Goal: Check status: Check status

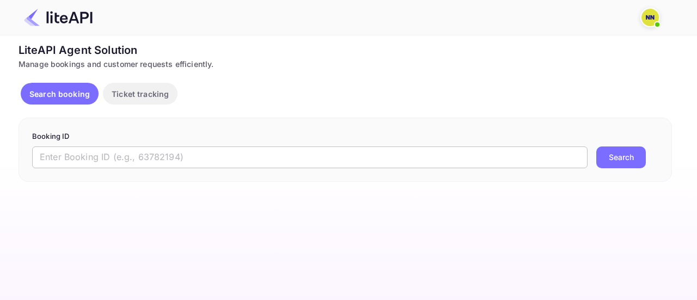
click at [226, 158] on input "text" at bounding box center [310, 158] width 556 height 22
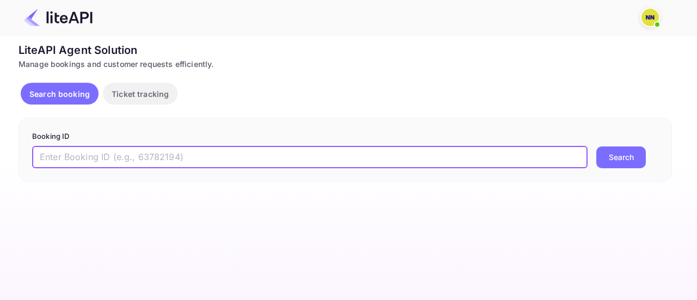
paste input "9025288"
type input "9025288"
click at [617, 157] on button "Search" at bounding box center [622, 158] width 50 height 22
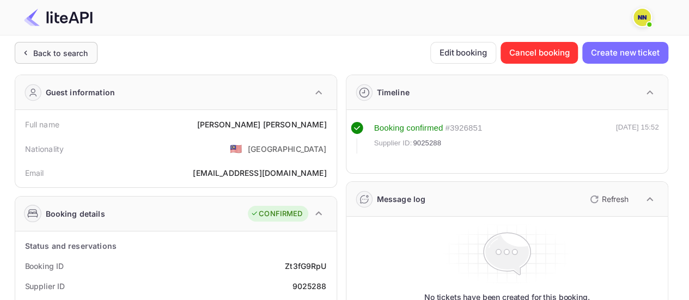
click at [56, 47] on div "Back to search" at bounding box center [60, 52] width 55 height 11
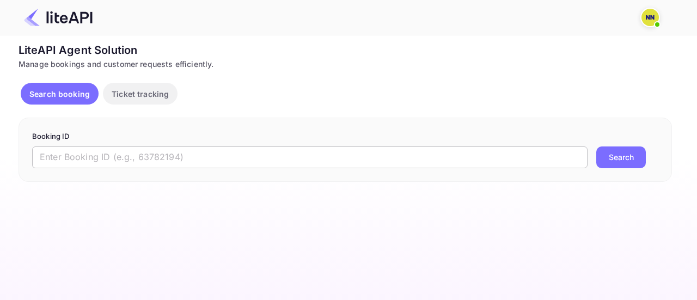
click at [134, 154] on input "text" at bounding box center [310, 158] width 556 height 22
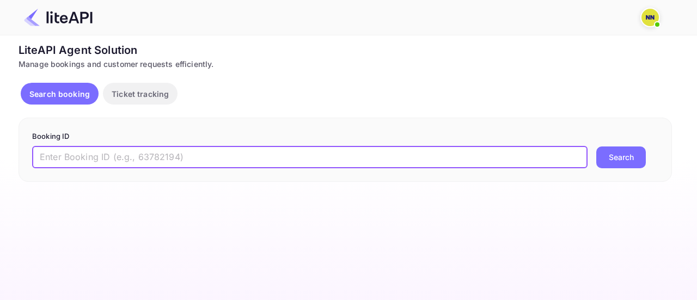
paste input "9029664"
type input "9029664"
click at [632, 159] on button "Search" at bounding box center [622, 158] width 50 height 22
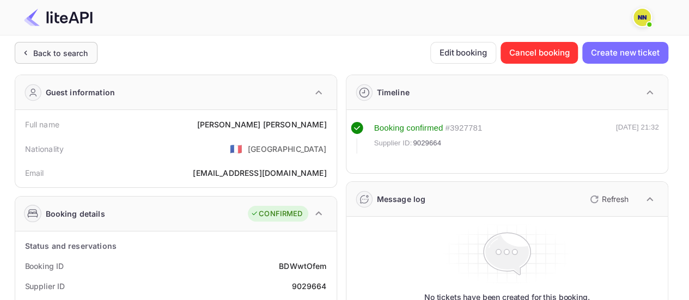
click at [34, 44] on div "Back to search" at bounding box center [56, 53] width 83 height 22
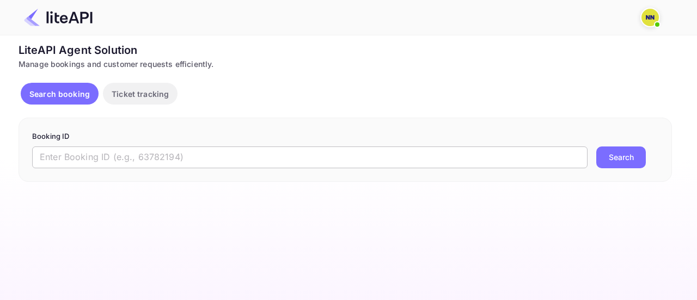
click at [156, 158] on input "text" at bounding box center [310, 158] width 556 height 22
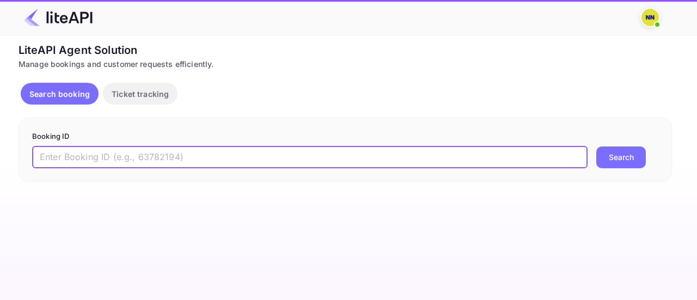
paste input "9024002"
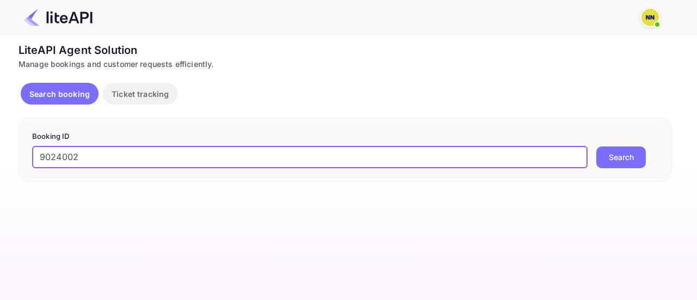
type input "9024002"
click at [627, 151] on button "Search" at bounding box center [622, 158] width 50 height 22
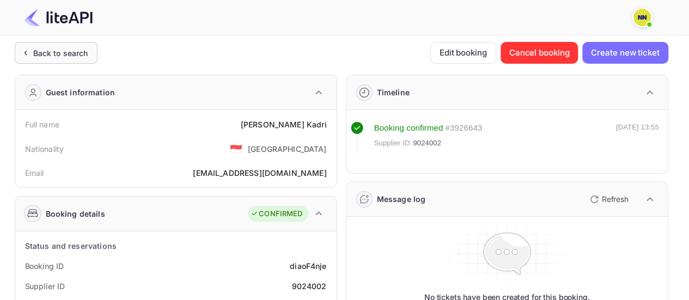
click at [62, 54] on div "Back to search" at bounding box center [60, 52] width 55 height 11
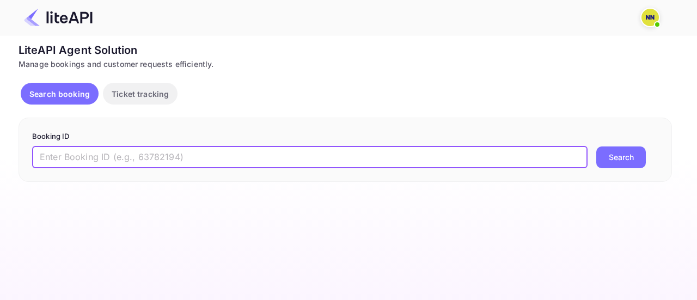
click at [186, 153] on input "text" at bounding box center [310, 158] width 556 height 22
paste input "9002615"
type input "9002615"
click at [618, 151] on button "Search" at bounding box center [622, 158] width 50 height 22
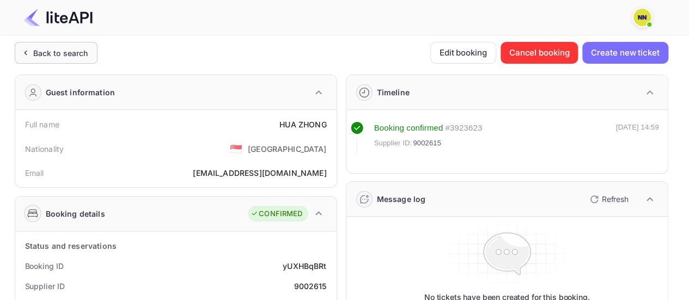
click at [59, 58] on div "Back to search" at bounding box center [60, 52] width 55 height 11
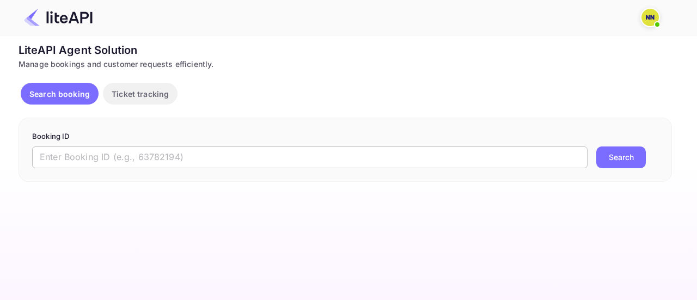
click at [235, 160] on input "text" at bounding box center [310, 158] width 556 height 22
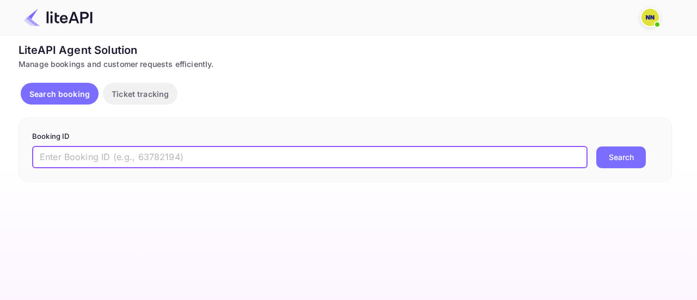
paste input "8727392"
type input "8727392"
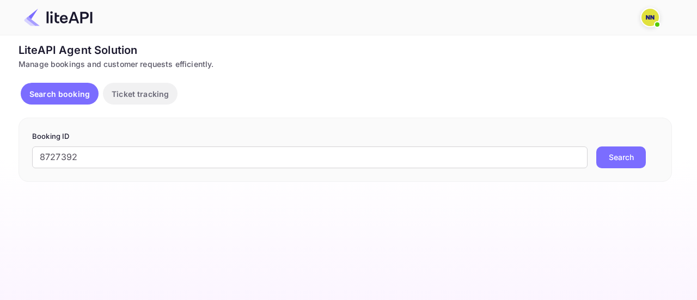
click at [636, 160] on button "Search" at bounding box center [622, 158] width 50 height 22
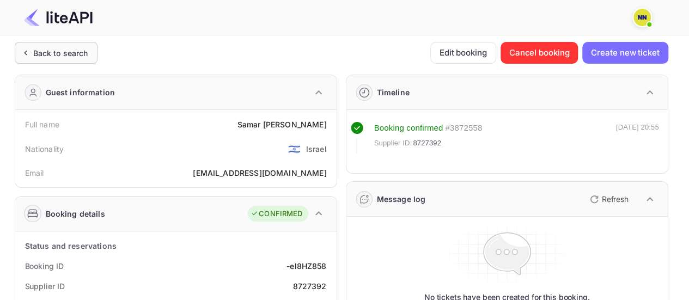
click at [54, 45] on div "Back to search" at bounding box center [56, 53] width 83 height 22
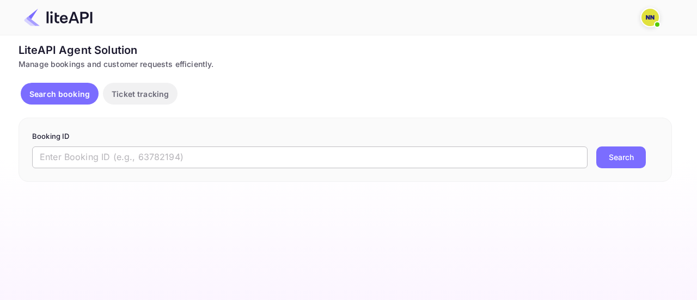
click at [151, 154] on input "text" at bounding box center [310, 158] width 556 height 22
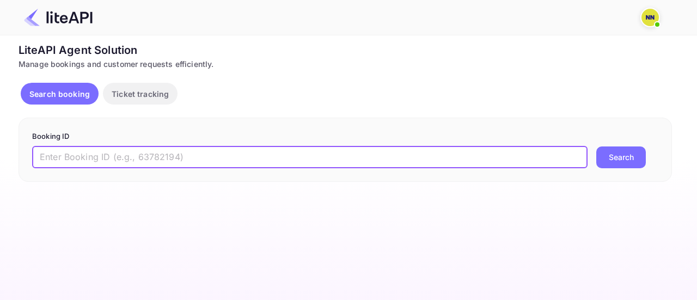
paste input "8837856"
type input "8837856"
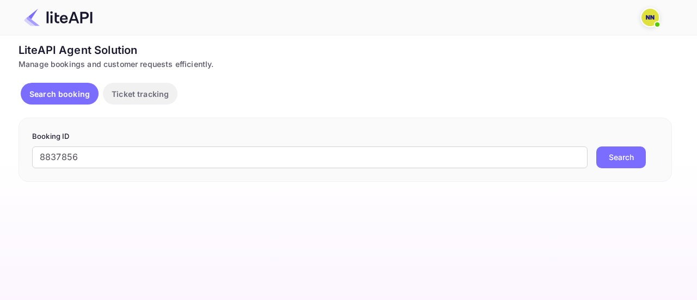
click at [608, 159] on button "Search" at bounding box center [622, 158] width 50 height 22
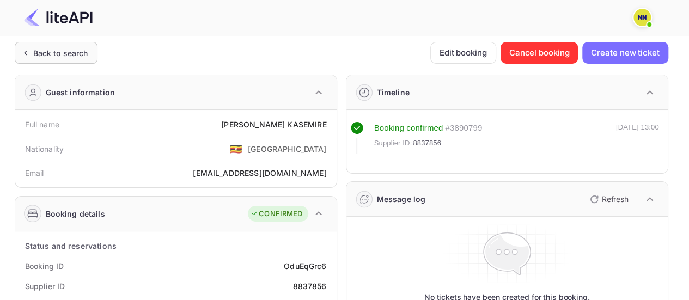
click at [84, 51] on div "Back to search" at bounding box center [60, 52] width 55 height 11
